Goal: Find specific page/section: Find specific page/section

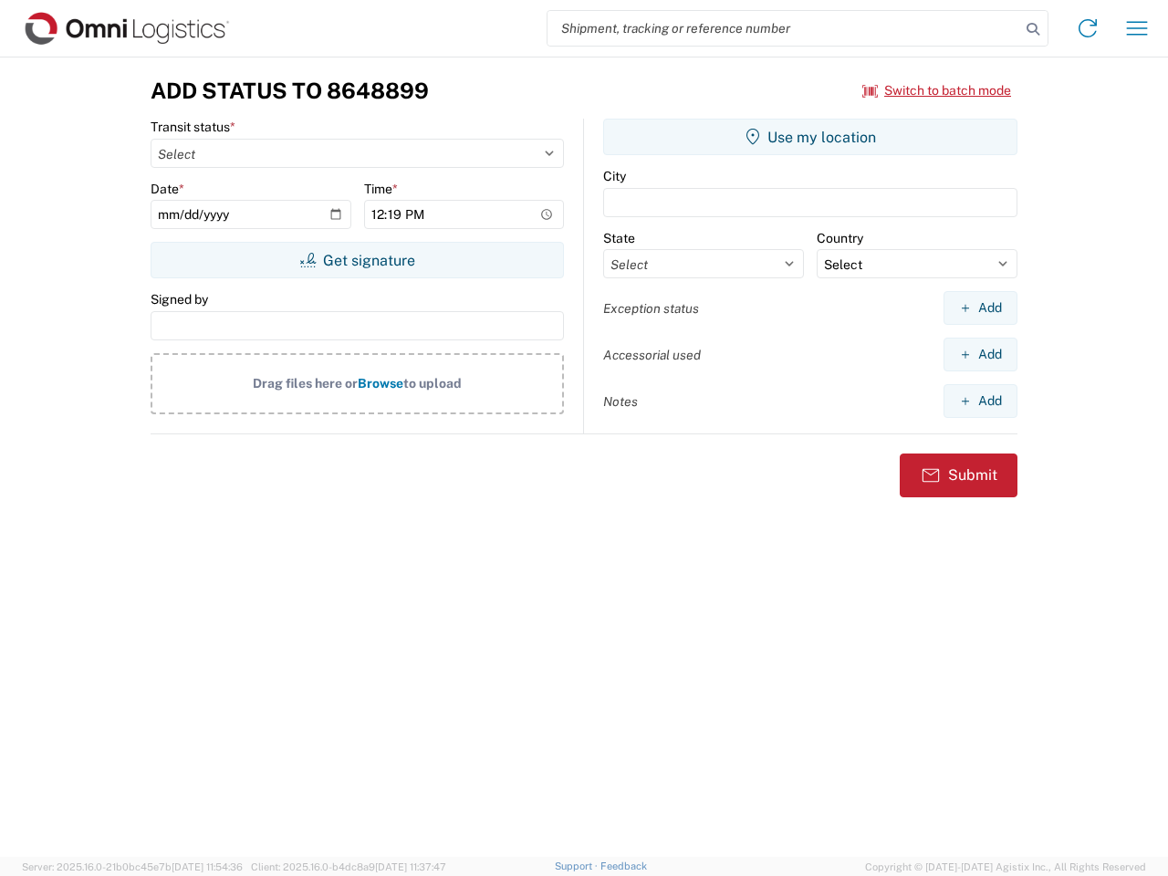
click at [784, 28] on input "search" at bounding box center [783, 28] width 473 height 35
click at [1033, 29] on icon at bounding box center [1033, 29] width 26 height 26
click at [1087, 28] on icon at bounding box center [1087, 28] width 29 height 29
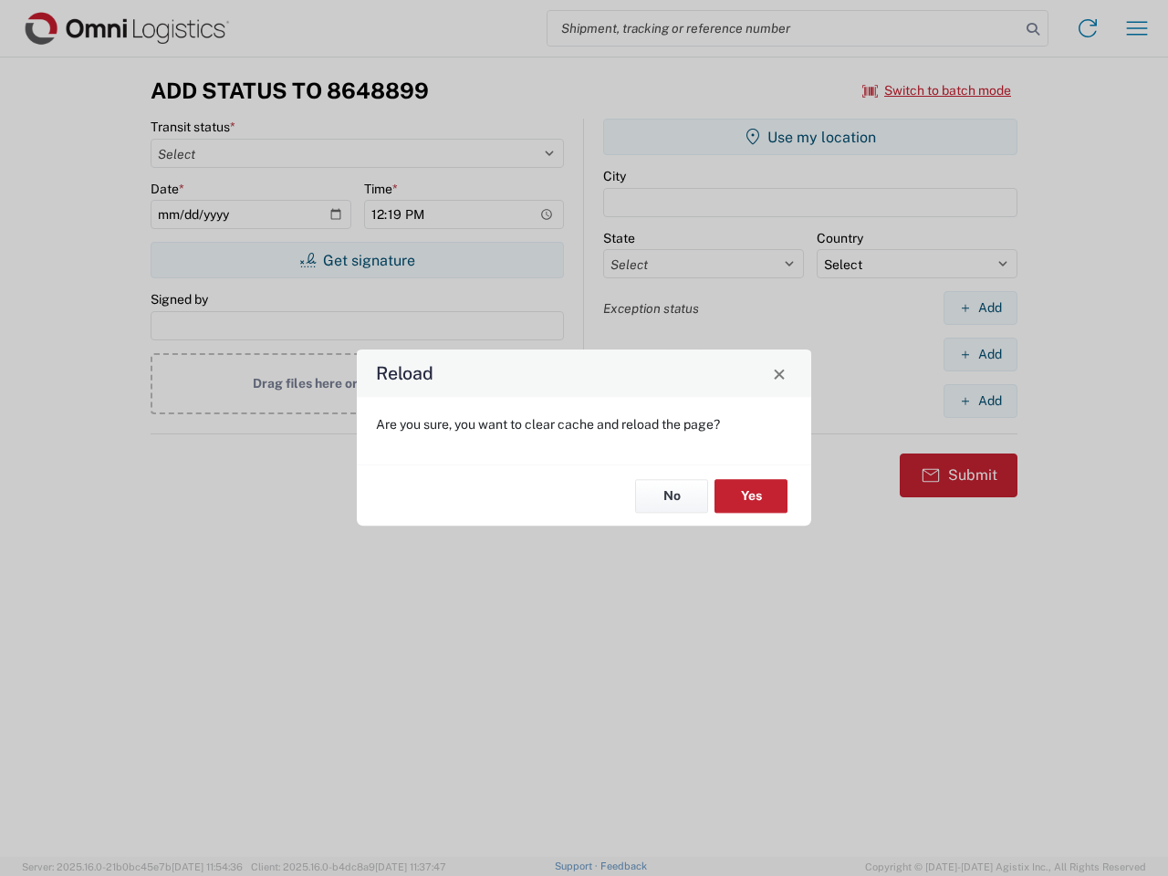
click at [1137, 28] on div "Reload Are you sure, you want to clear cache and reload the page? No Yes" at bounding box center [584, 438] width 1168 height 876
click at [937, 90] on div "Reload Are you sure, you want to clear cache and reload the page? No Yes" at bounding box center [584, 438] width 1168 height 876
click at [357, 260] on div "Reload Are you sure, you want to clear cache and reload the page? No Yes" at bounding box center [584, 438] width 1168 height 876
click at [810, 137] on div "Reload Are you sure, you want to clear cache and reload the page? No Yes" at bounding box center [584, 438] width 1168 height 876
click at [980, 307] on div "Reload Are you sure, you want to clear cache and reload the page? No Yes" at bounding box center [584, 438] width 1168 height 876
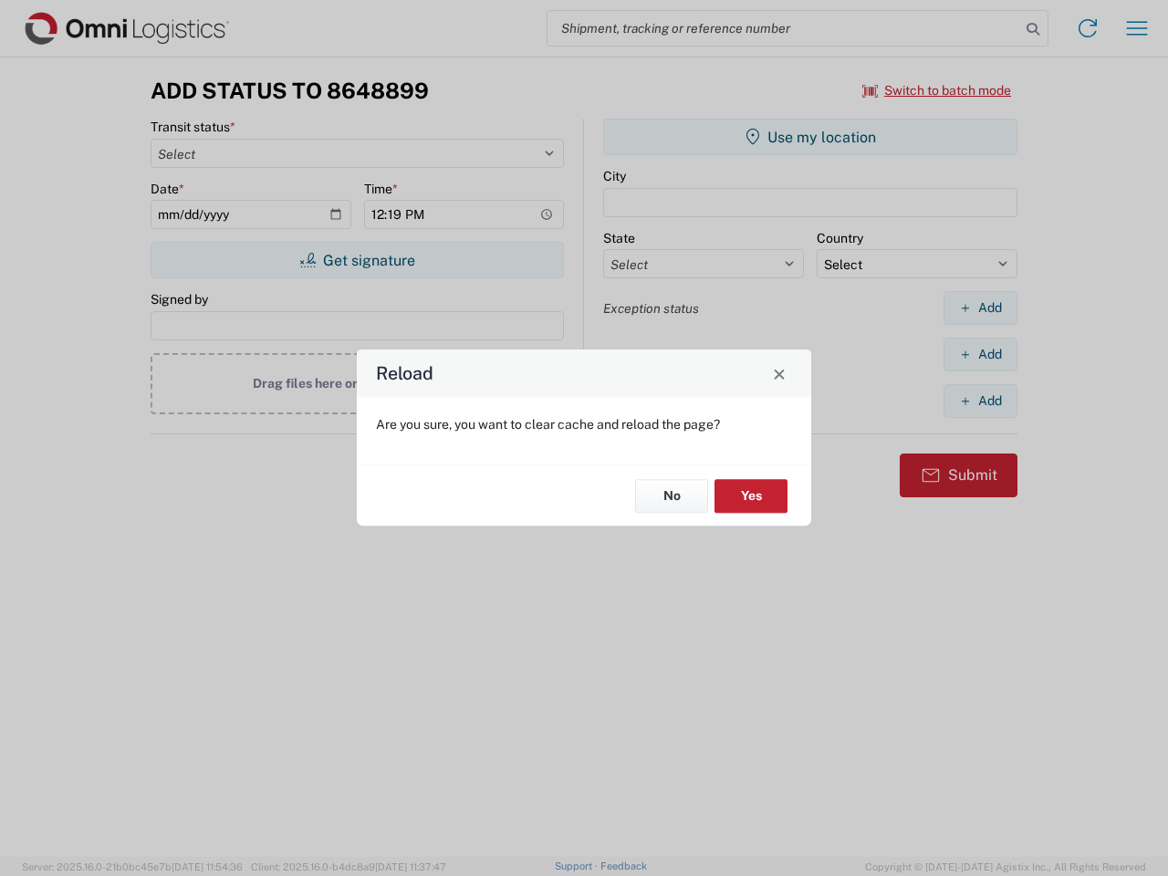
click at [980, 354] on div "Reload Are you sure, you want to clear cache and reload the page? No Yes" at bounding box center [584, 438] width 1168 height 876
click at [980, 400] on div "Reload Are you sure, you want to clear cache and reload the page? No Yes" at bounding box center [584, 438] width 1168 height 876
